Goal: Task Accomplishment & Management: Use online tool/utility

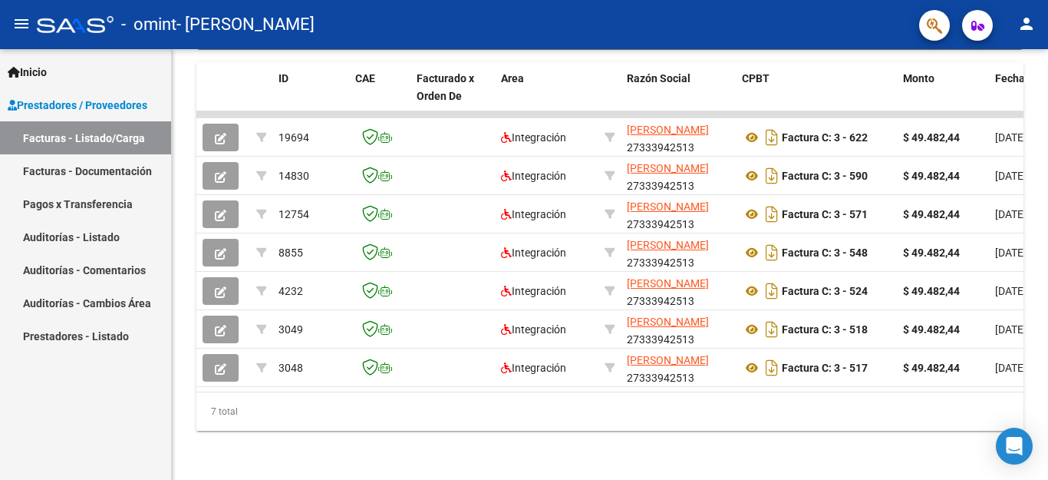
click at [1023, 15] on mat-icon "person" at bounding box center [1026, 24] width 18 height 18
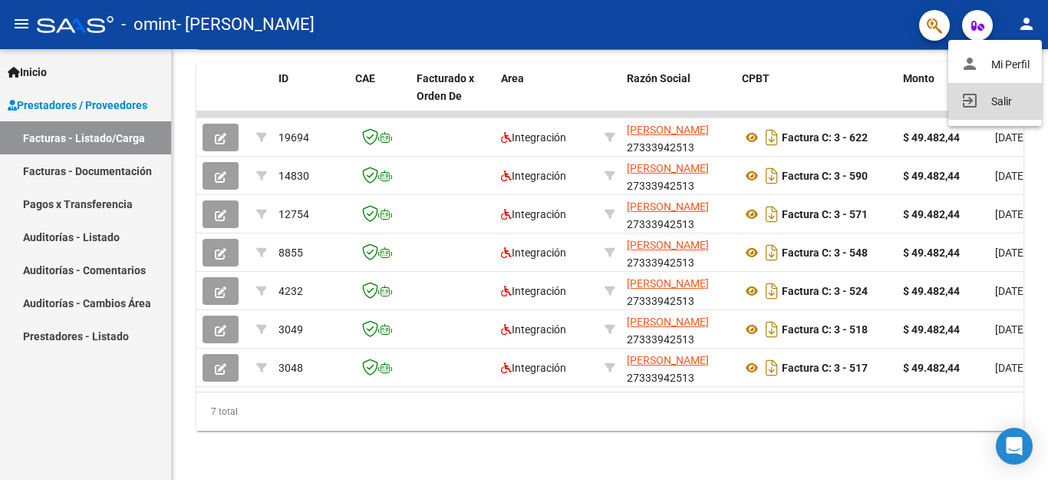
click at [996, 105] on button "exit_to_app Salir" at bounding box center [995, 101] width 94 height 37
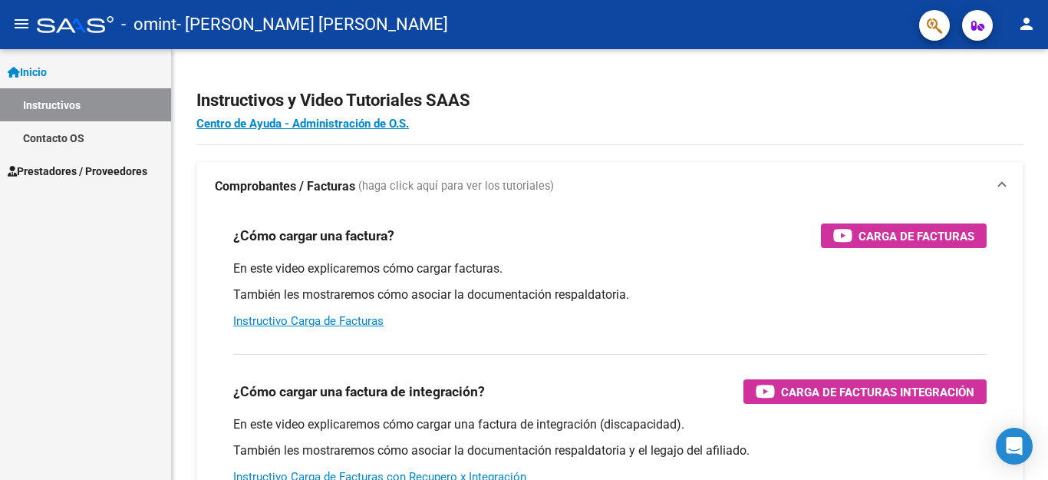
click at [84, 183] on link "Prestadores / Proveedores" at bounding box center [85, 170] width 171 height 33
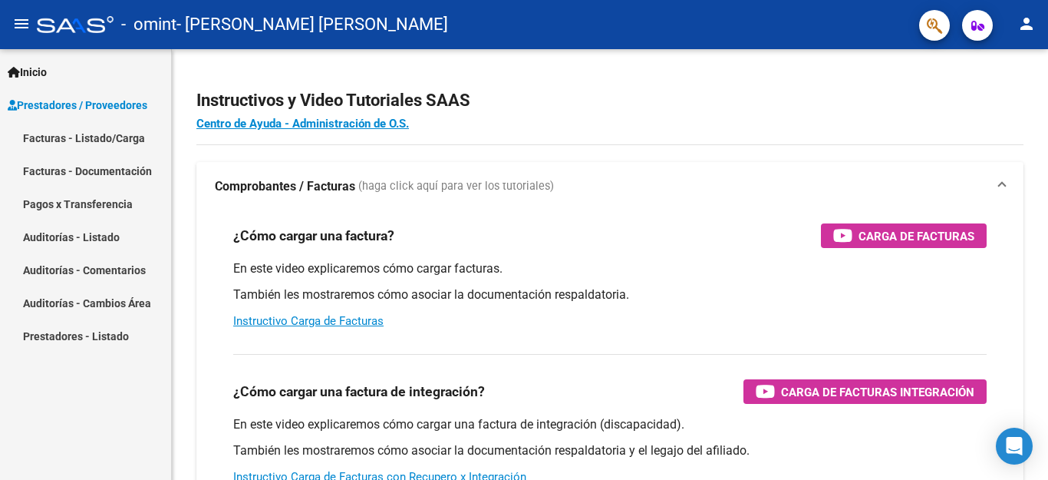
click at [81, 109] on span "Prestadores / Proveedores" at bounding box center [78, 105] width 140 height 17
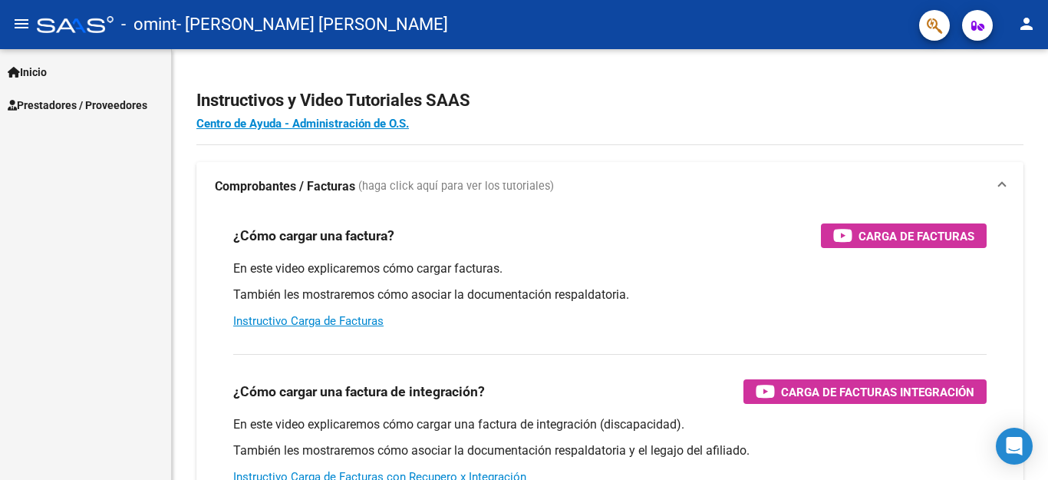
click at [84, 100] on span "Prestadores / Proveedores" at bounding box center [78, 105] width 140 height 17
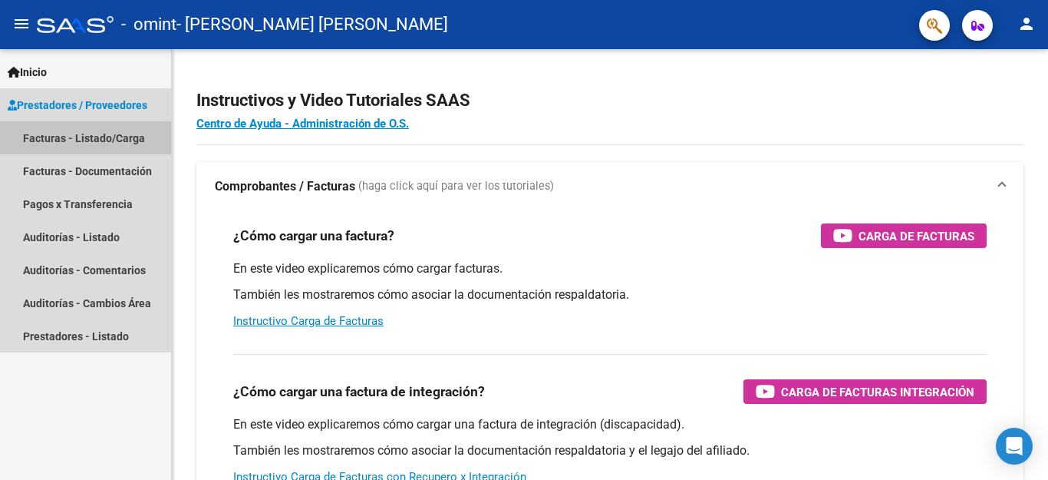
click at [81, 129] on link "Facturas - Listado/Carga" at bounding box center [85, 137] width 171 height 33
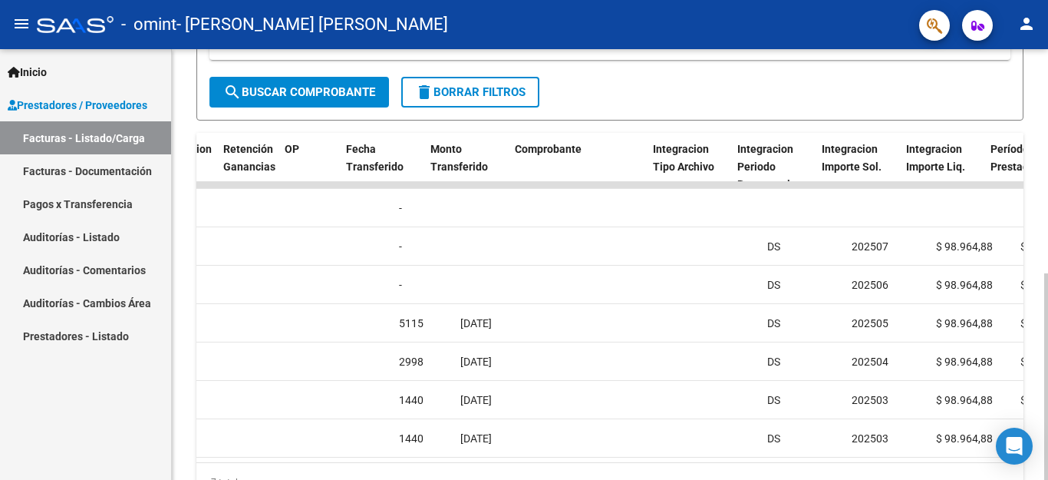
scroll to position [0, 1400]
